Goal: Find specific page/section: Find specific page/section

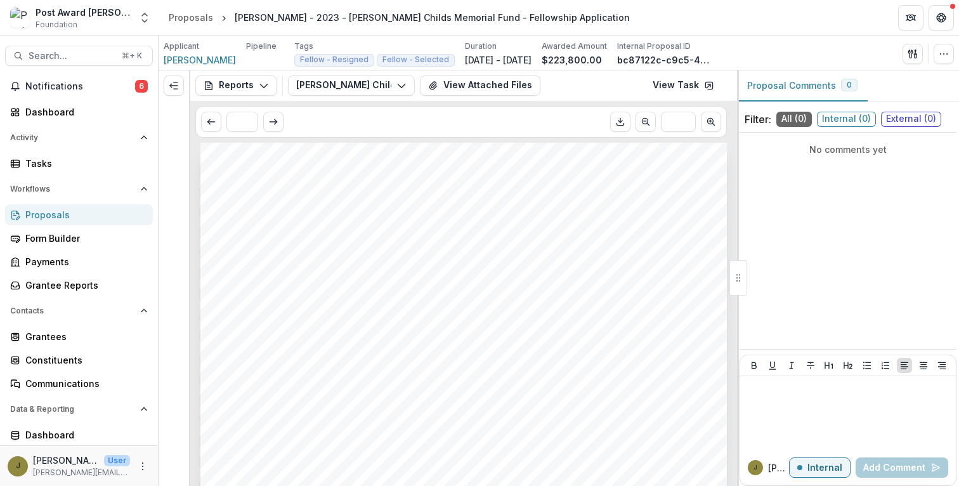
scroll to position [1466, 0]
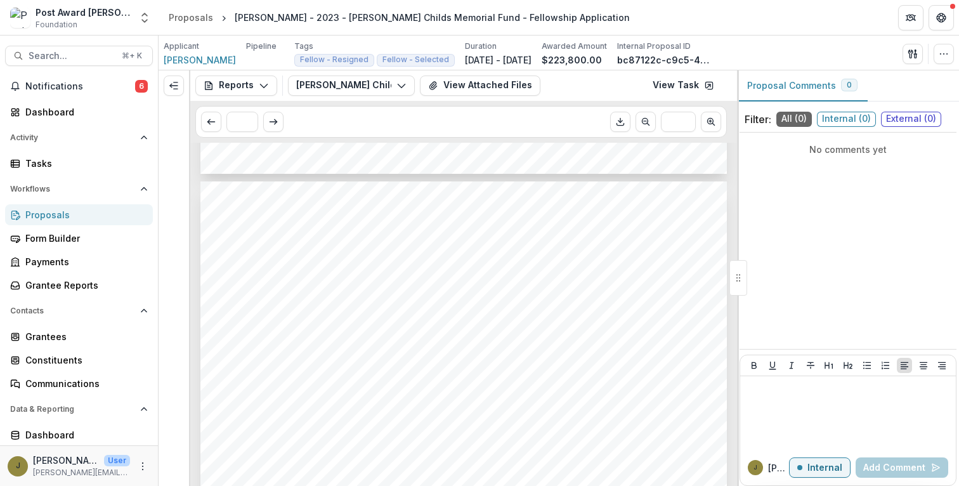
click at [100, 20] on div "Post Award [PERSON_NAME] Childs Memorial Fund Foundation" at bounding box center [83, 18] width 95 height 25
click at [34, 24] on div "Post Award [PERSON_NAME] Childs Memorial Fund Foundation" at bounding box center [70, 18] width 121 height 25
click at [142, 15] on polyline "Open entity switcher" at bounding box center [144, 14] width 5 height 3
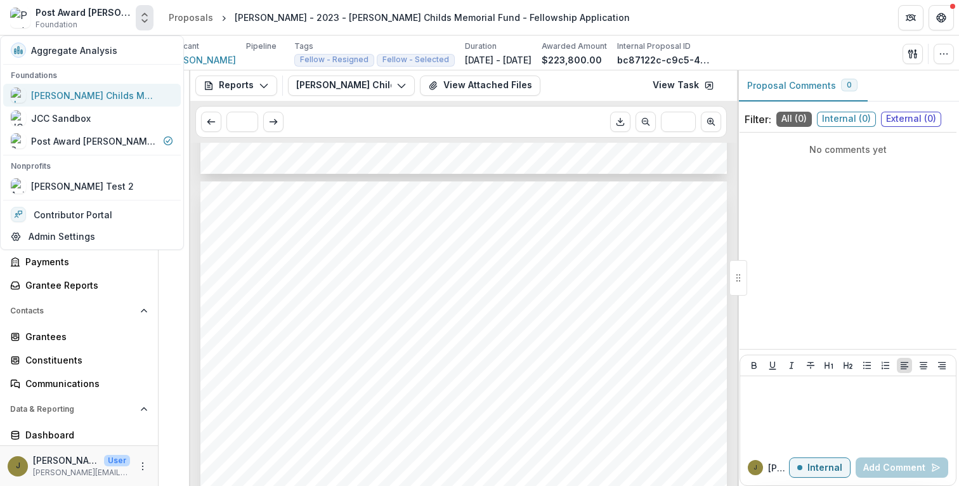
click at [65, 89] on div "[PERSON_NAME] Childs Memorial Fund for Medical Research" at bounding box center [94, 95] width 127 height 13
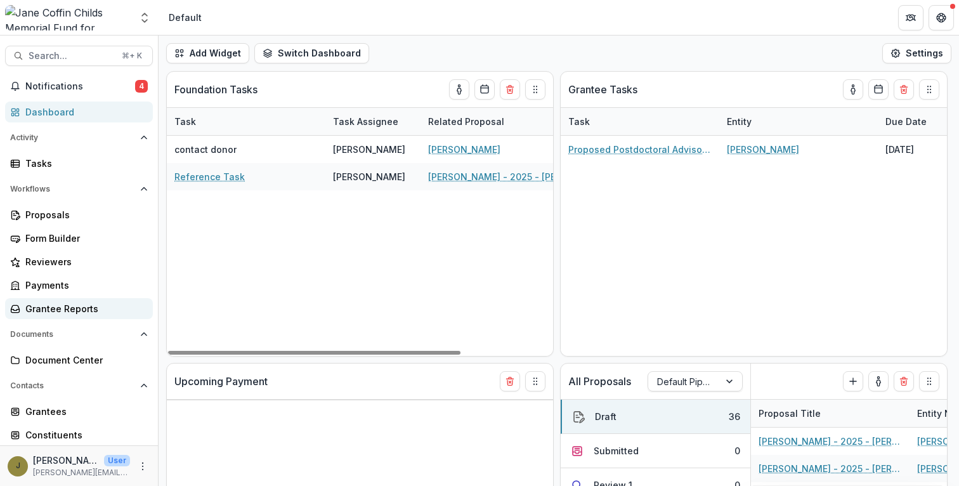
select select "**********"
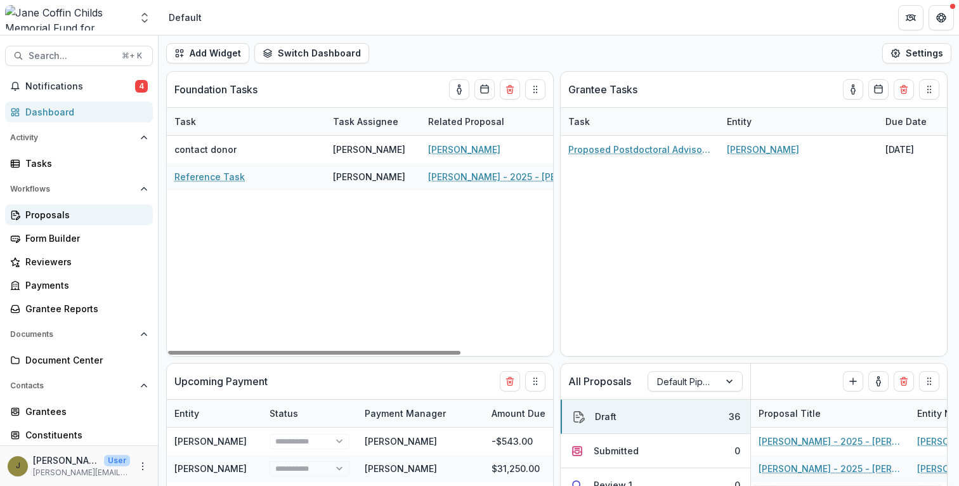
click at [74, 216] on div "Proposals" at bounding box center [83, 214] width 117 height 13
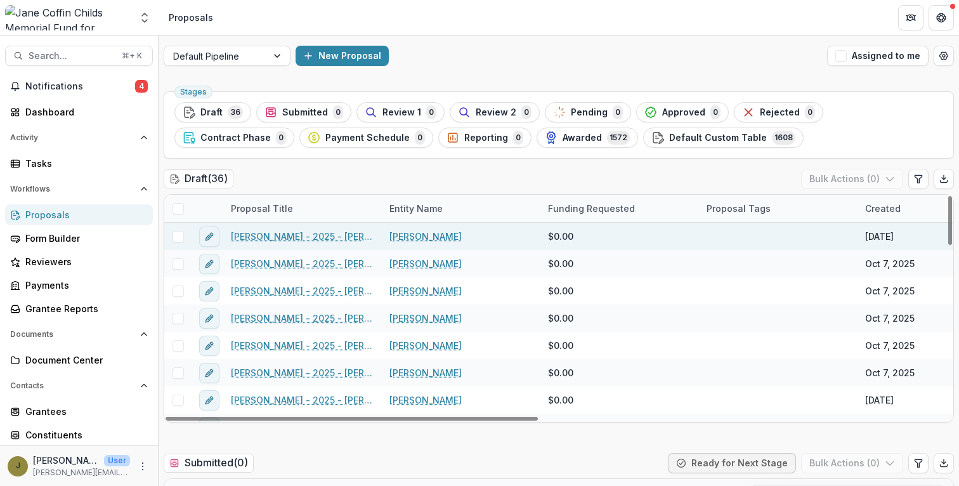
click at [267, 232] on link "[PERSON_NAME] - 2025 - [PERSON_NAME] Childs Memorial Fund - Fellowship Applicat…" at bounding box center [302, 236] width 143 height 13
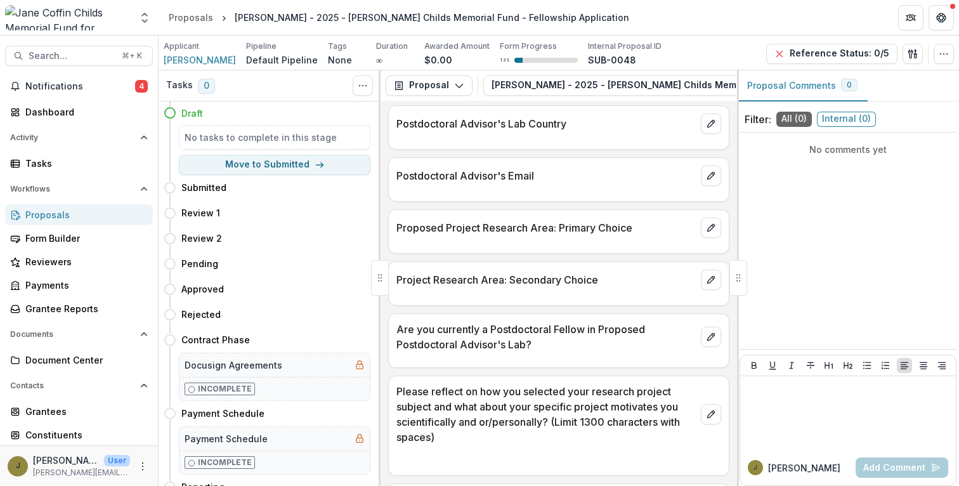
scroll to position [1210, 0]
